Goal: Information Seeking & Learning: Learn about a topic

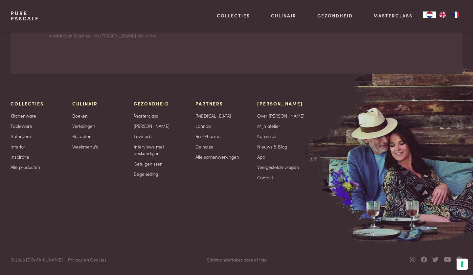
scroll to position [2092, 0]
click at [267, 177] on link "Contact" at bounding box center [265, 177] width 16 height 7
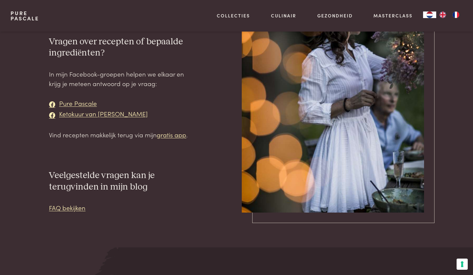
scroll to position [176, 0]
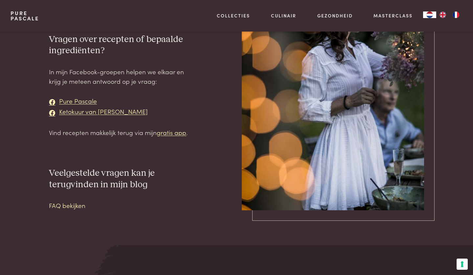
click at [75, 205] on link "FAQ bekijken" at bounding box center [67, 205] width 36 height 9
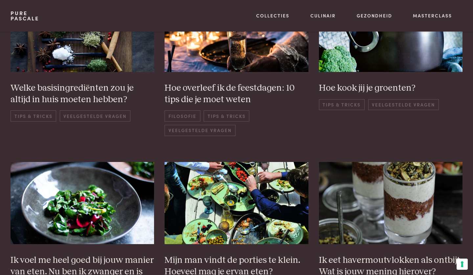
scroll to position [198, 0]
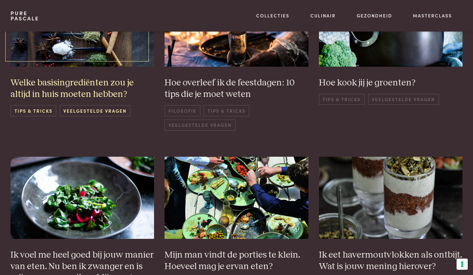
click at [98, 87] on h3 "Welke basisingrediënten zou je altijd in huis moeten hebben?" at bounding box center [83, 88] width 144 height 23
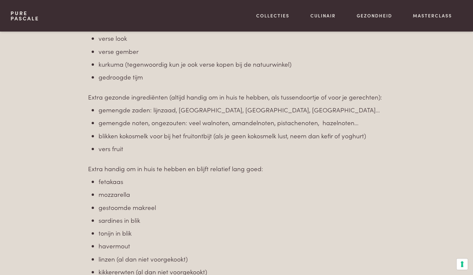
scroll to position [501, 0]
